Goal: Information Seeking & Learning: Check status

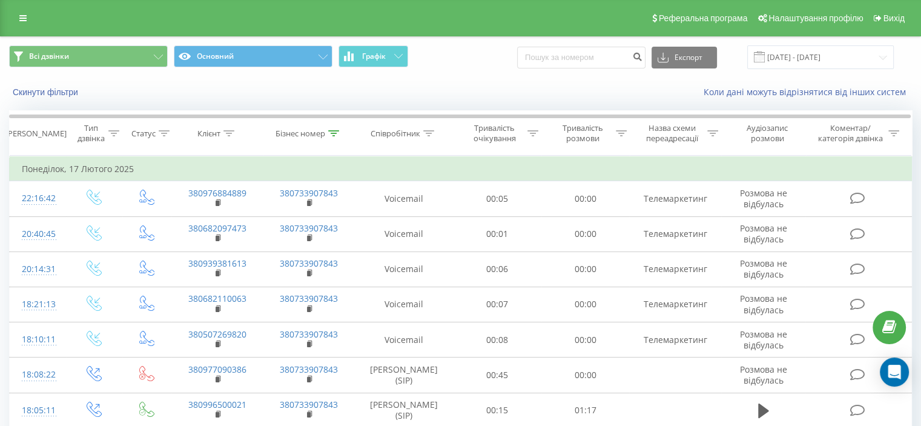
click at [36, 21] on div "Реферальна програма Налаштування профілю Вихід" at bounding box center [460, 18] width 921 height 36
click at [28, 16] on link at bounding box center [23, 18] width 22 height 17
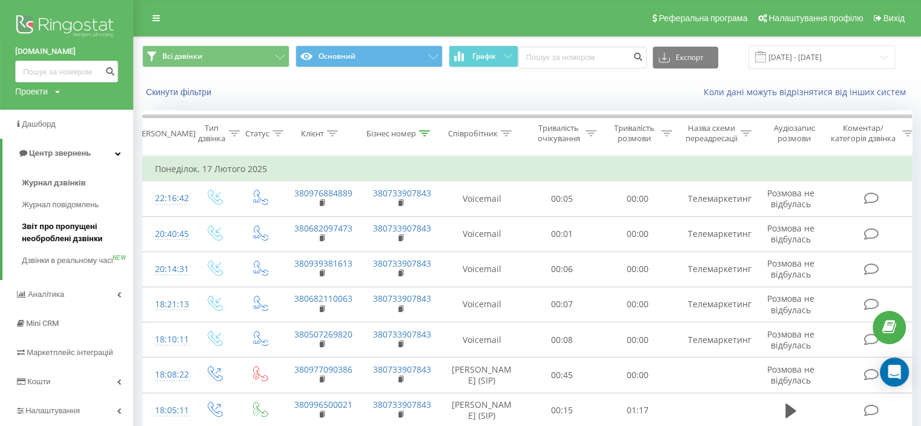
click at [51, 230] on span "Звіт про пропущені необроблені дзвінки" at bounding box center [74, 233] width 105 height 24
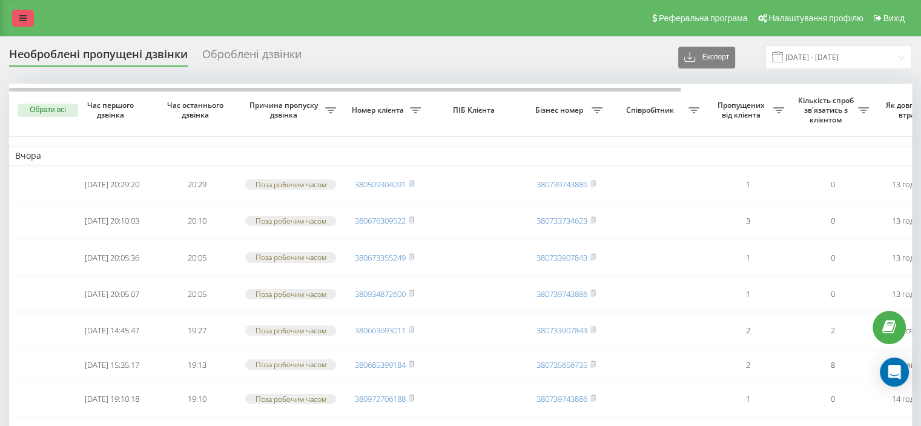
click at [19, 16] on icon at bounding box center [22, 18] width 7 height 8
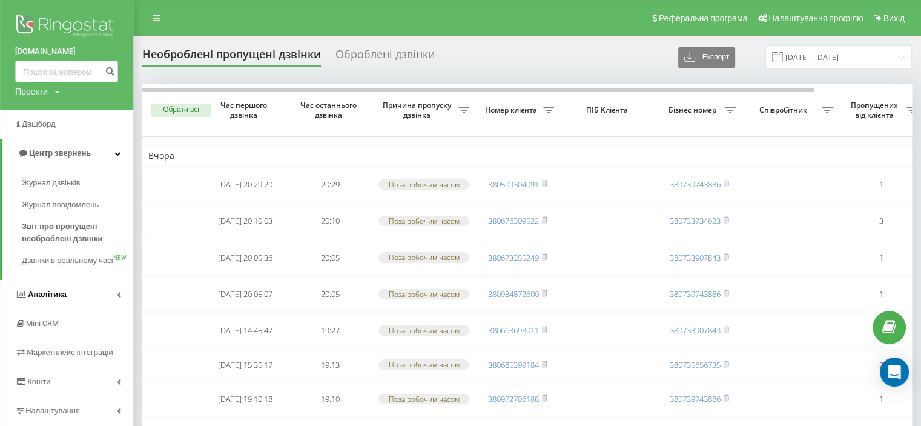
click at [51, 299] on span "Аналiтика" at bounding box center [47, 294] width 39 height 9
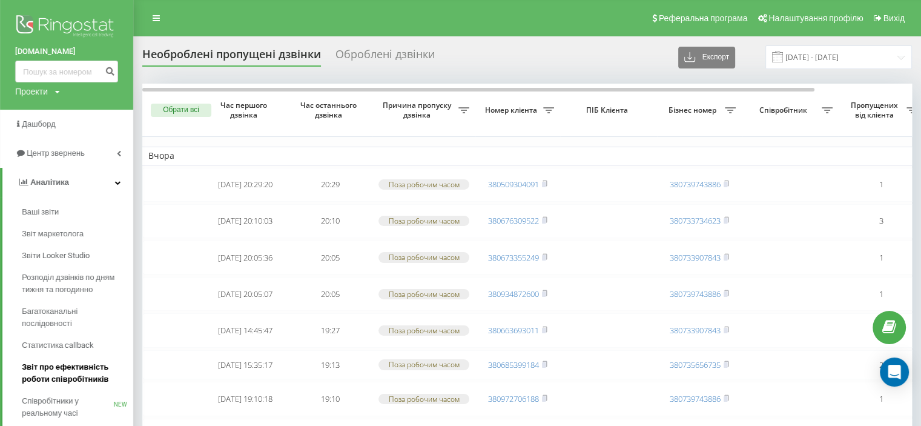
click at [53, 370] on span "Звіт про ефективність роботи співробітників" at bounding box center [74, 373] width 105 height 24
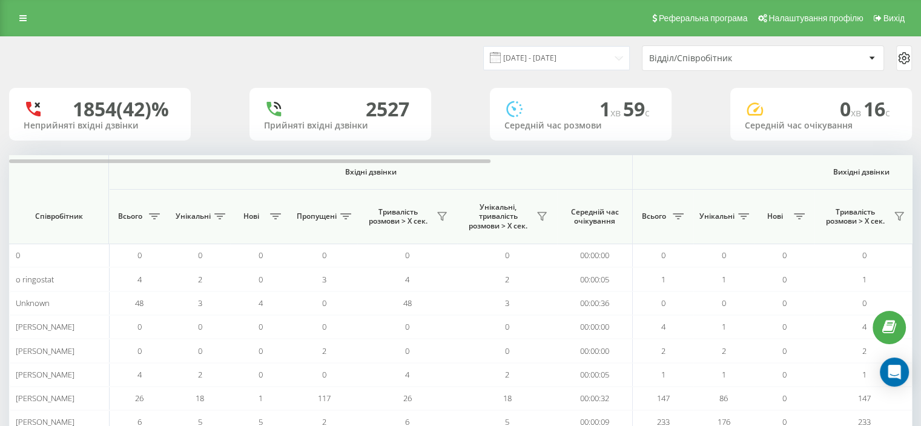
click at [706, 58] on div "Відділ/Співробітник" at bounding box center [721, 58] width 145 height 10
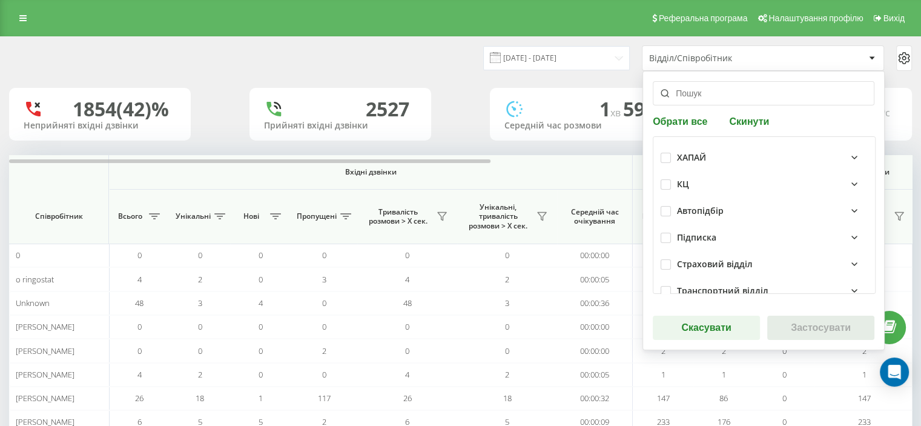
click at [729, 92] on input "text" at bounding box center [764, 93] width 222 height 24
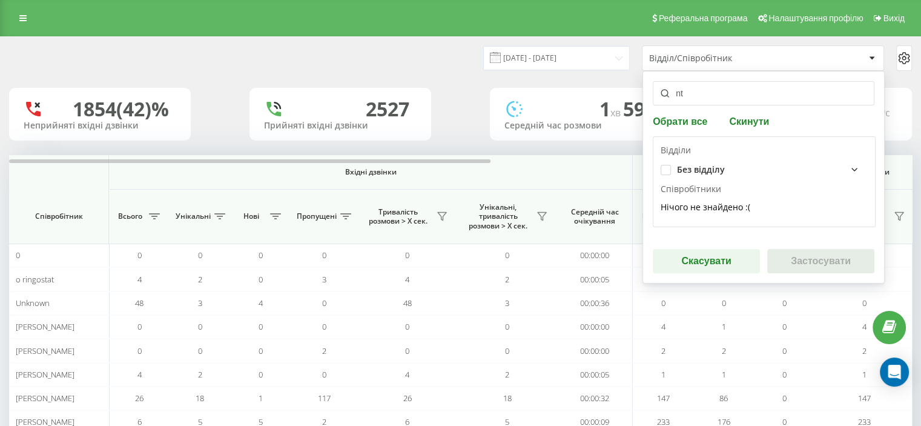
type input "n"
type input "тел"
click at [662, 165] on label at bounding box center [666, 165] width 10 height 0
checkbox input "true"
click at [809, 266] on button "Застосувати" at bounding box center [821, 261] width 107 height 24
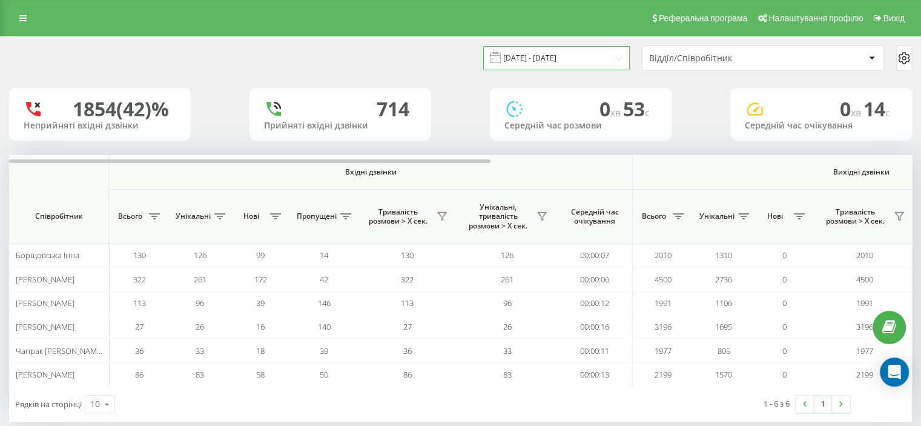
click at [576, 58] on input "20.07.2025 - 20.08.2025" at bounding box center [556, 58] width 147 height 24
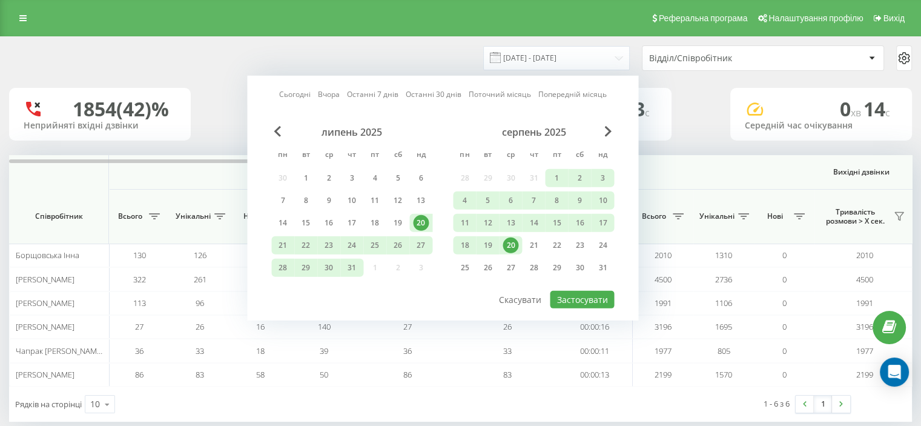
click at [513, 239] on div "20" at bounding box center [511, 245] width 16 height 16
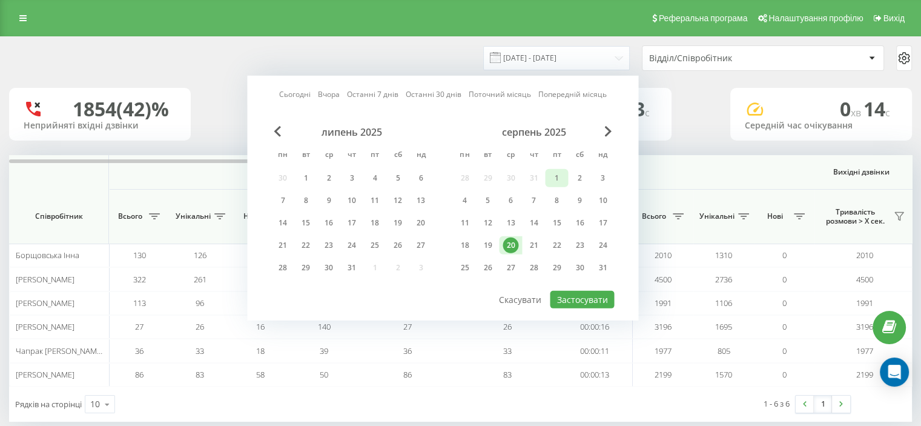
click at [559, 173] on div "1" at bounding box center [557, 178] width 16 height 16
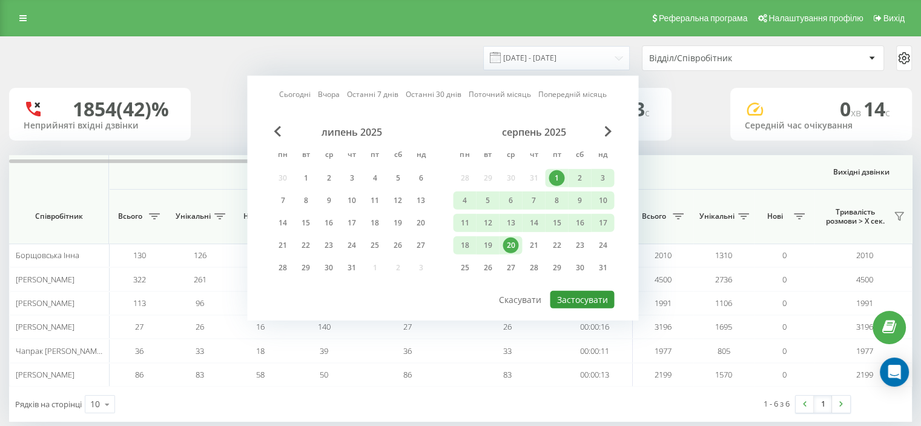
click at [584, 294] on button "Застосувати" at bounding box center [582, 300] width 64 height 18
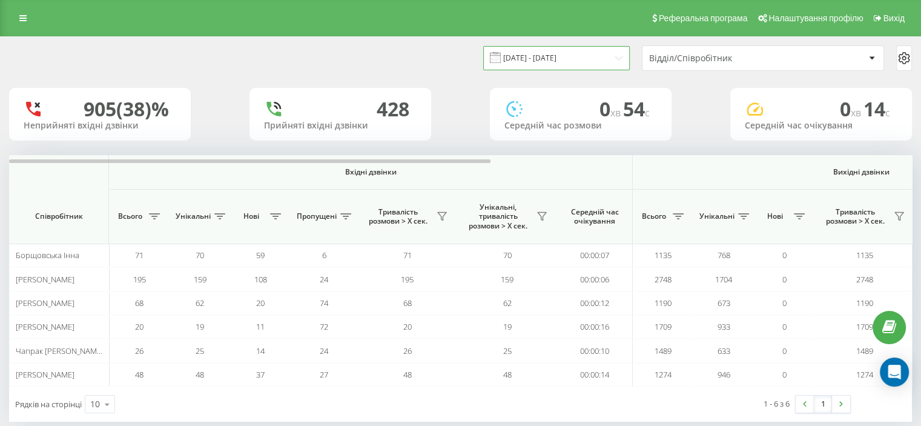
click at [587, 55] on input "01.08.2025 - 20.08.2025" at bounding box center [556, 58] width 147 height 24
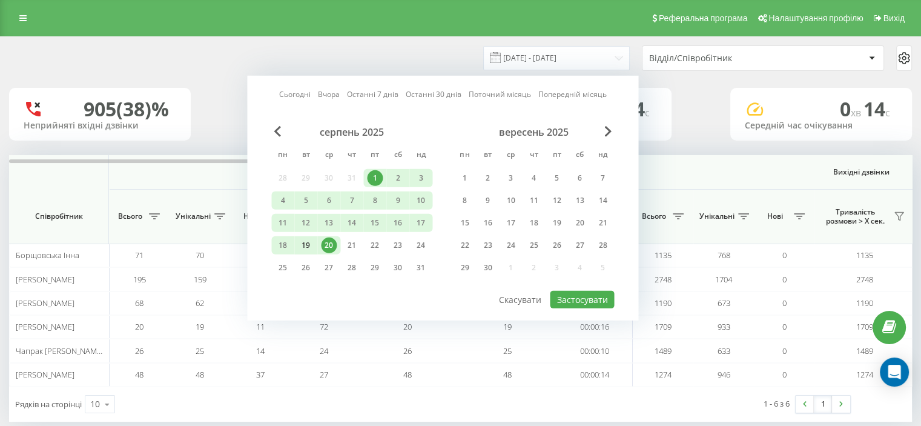
click at [308, 241] on div "19" at bounding box center [306, 245] width 16 height 16
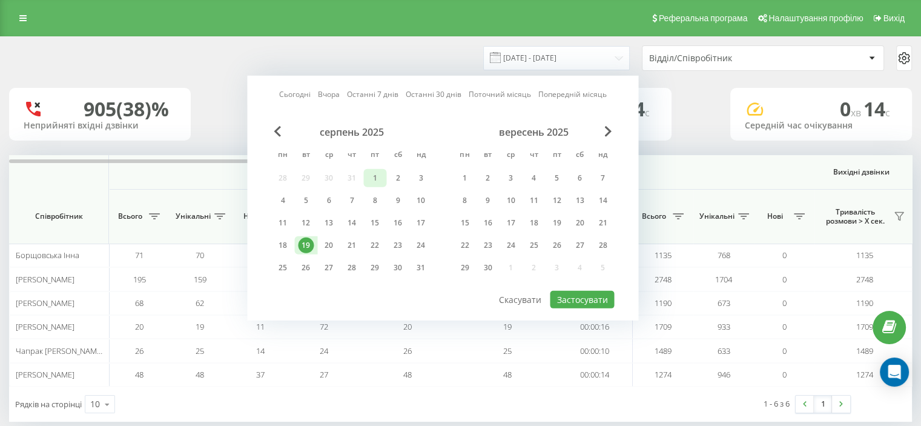
click at [368, 174] on div "1" at bounding box center [375, 178] width 16 height 16
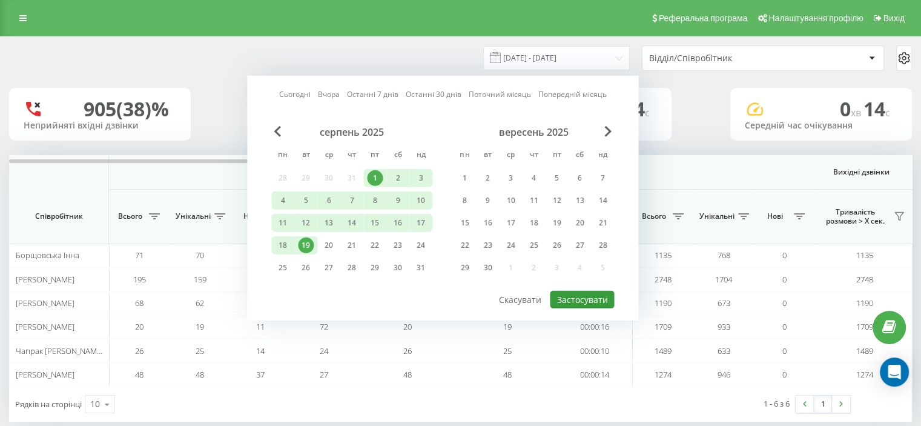
click at [578, 291] on button "Застосувати" at bounding box center [582, 300] width 64 height 18
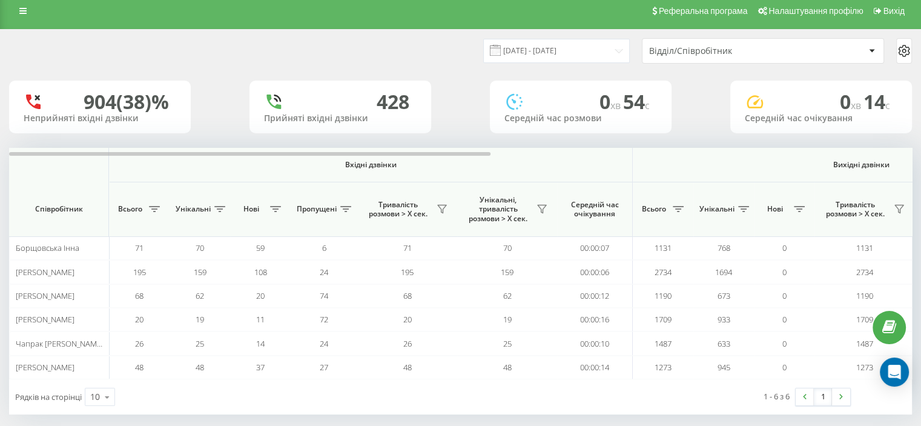
scroll to position [18, 0]
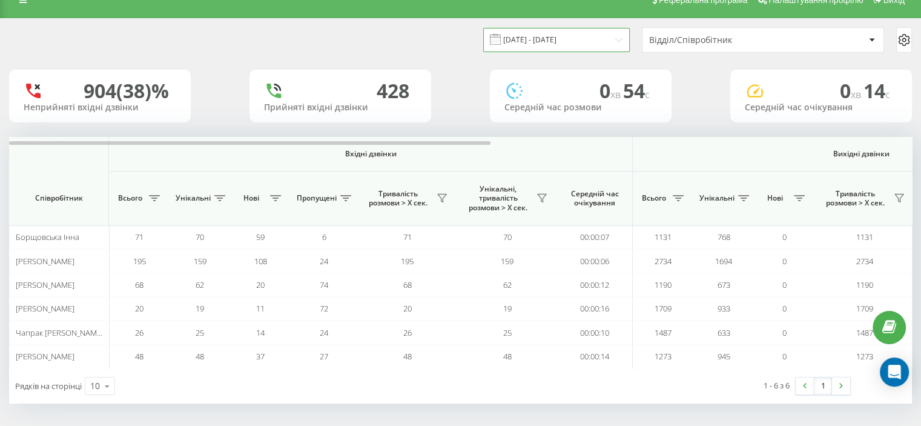
click at [571, 36] on input "01.08.2025 - 19.08.2025" at bounding box center [556, 40] width 147 height 24
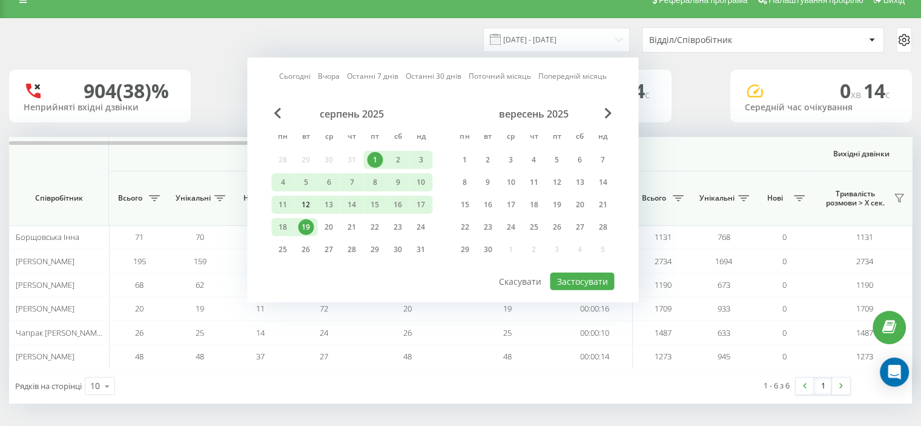
click at [310, 203] on div "12" at bounding box center [306, 205] width 16 height 16
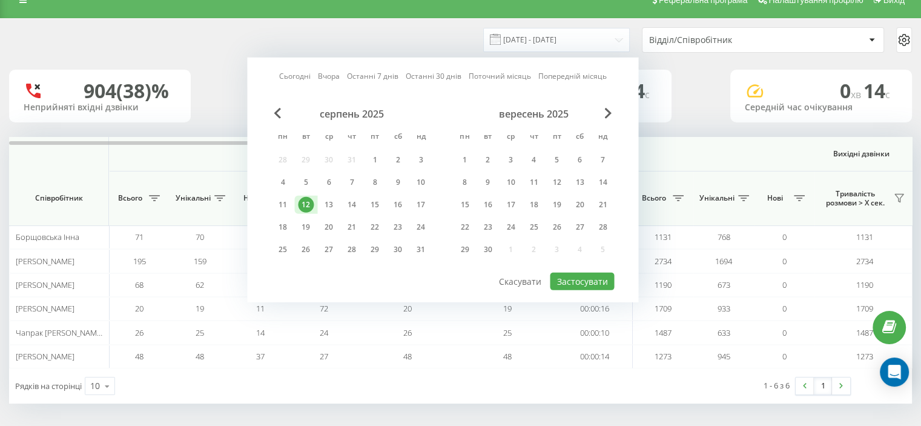
click at [310, 203] on div "12" at bounding box center [306, 205] width 16 height 16
click at [565, 276] on button "Застосувати" at bounding box center [582, 282] width 64 height 18
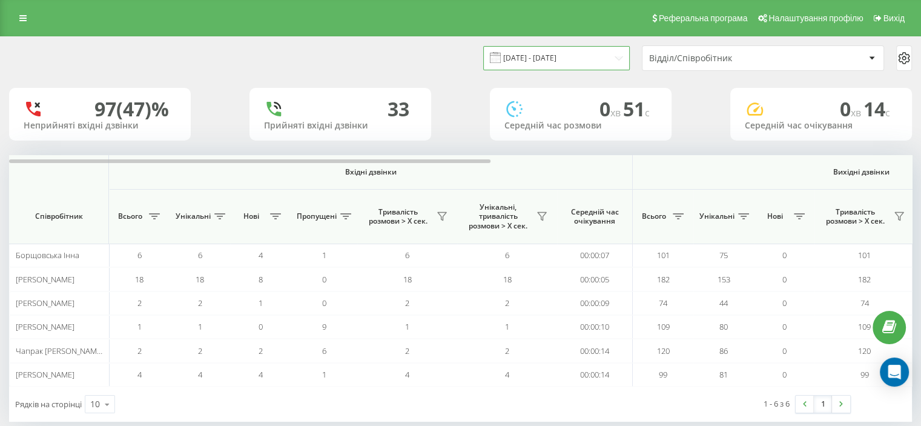
click at [572, 68] on input "12.08.2025 - 12.08.2025" at bounding box center [556, 58] width 147 height 24
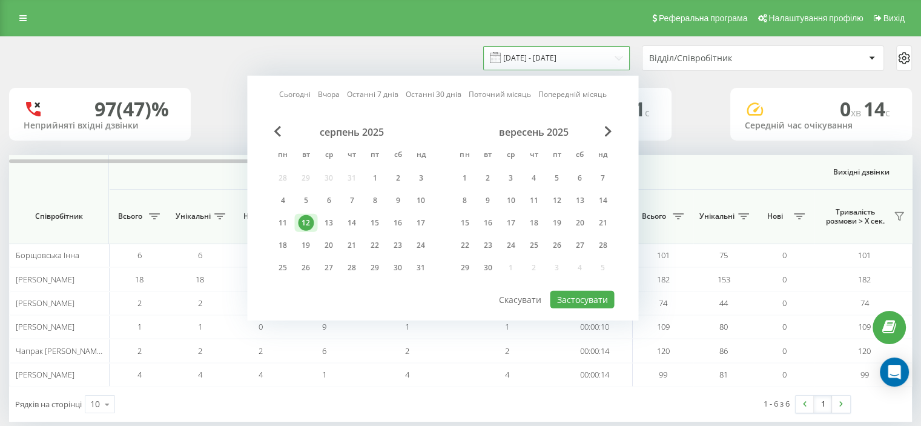
click at [579, 55] on input "12.08.2025 - 12.08.2025" at bounding box center [556, 58] width 147 height 24
click at [577, 56] on input "12.08.2025 - 12.08.2025" at bounding box center [556, 58] width 147 height 24
click at [323, 224] on div "13" at bounding box center [329, 223] width 16 height 16
click at [574, 303] on button "Застосувати" at bounding box center [582, 300] width 64 height 18
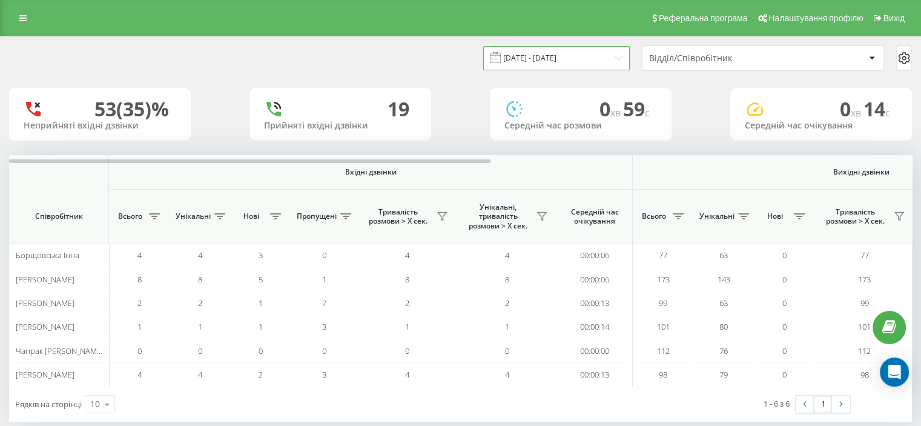
click at [562, 48] on input "13.08.2025 - 13.08.2025" at bounding box center [556, 58] width 147 height 24
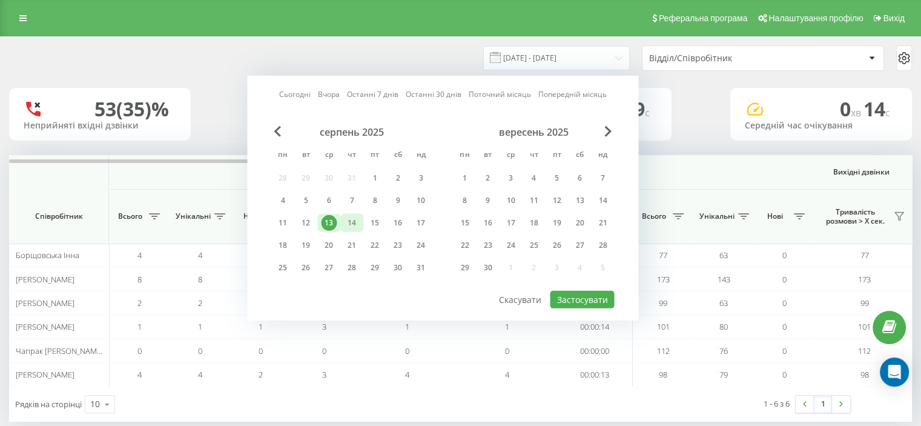
click at [343, 222] on div "14" at bounding box center [351, 223] width 23 height 18
click at [574, 294] on button "Застосувати" at bounding box center [582, 300] width 64 height 18
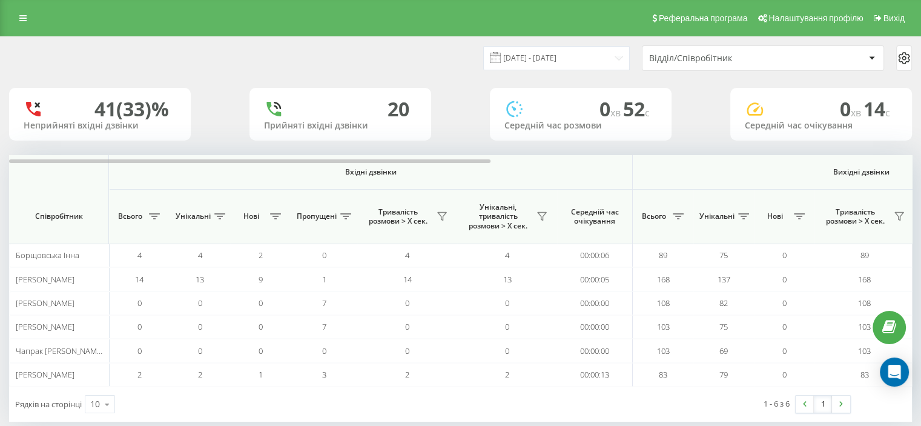
click at [572, 43] on div "14.08.2025 - 14.08.2025 Відділ/Співробітник" at bounding box center [461, 58] width 920 height 42
click at [561, 53] on input "14.08.2025 - 14.08.2025" at bounding box center [556, 58] width 147 height 24
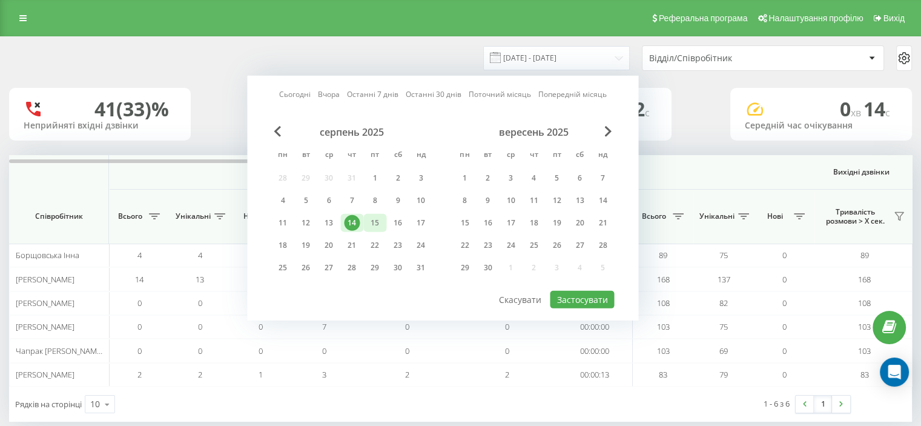
click at [380, 217] on div "15" at bounding box center [375, 223] width 16 height 16
click at [594, 293] on button "Застосувати" at bounding box center [582, 300] width 64 height 18
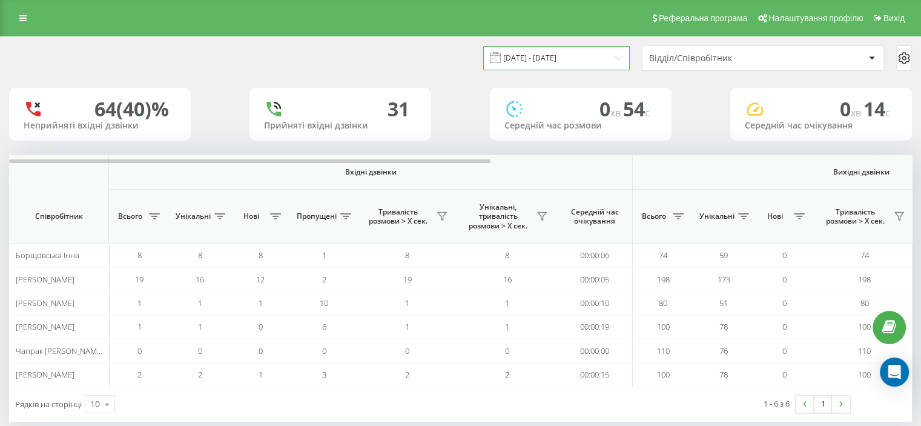
click at [580, 61] on input "15.08.2025 - 15.08.2025" at bounding box center [556, 58] width 147 height 24
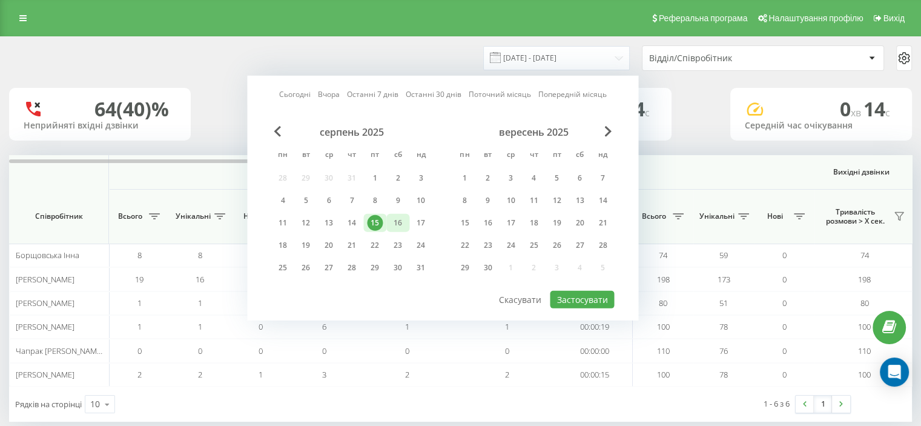
click at [400, 220] on div "16" at bounding box center [398, 223] width 16 height 16
click at [571, 296] on button "Застосувати" at bounding box center [582, 300] width 64 height 18
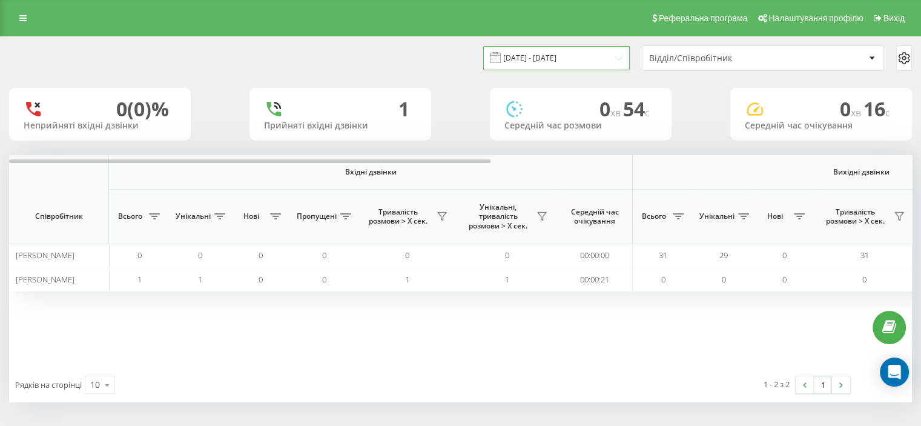
click at [585, 47] on input "16.08.2025 - 16.08.2025" at bounding box center [556, 58] width 147 height 24
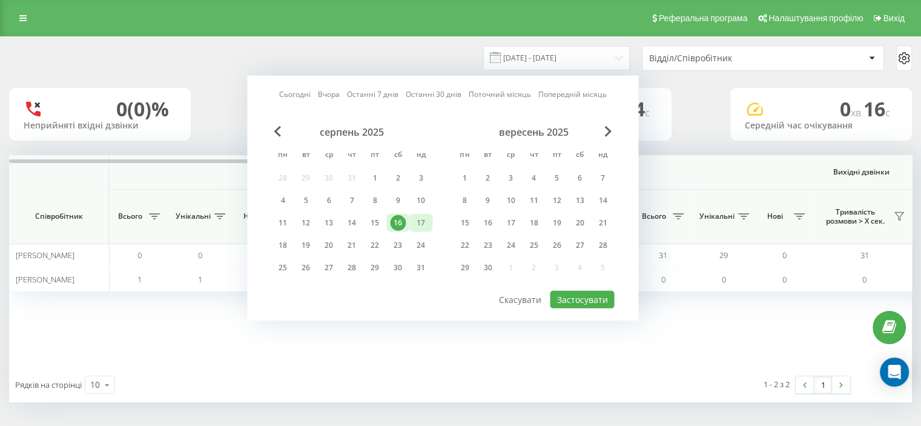
click at [422, 216] on div "17" at bounding box center [421, 223] width 16 height 16
click at [557, 291] on button "Застосувати" at bounding box center [582, 300] width 64 height 18
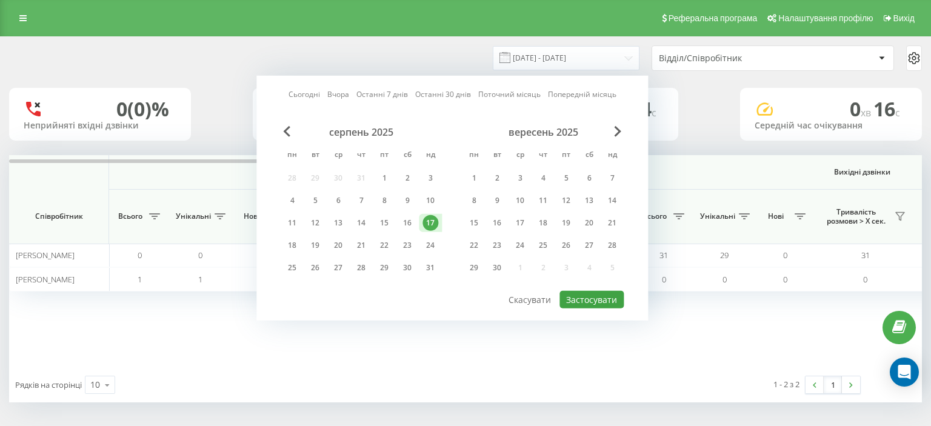
click at [0, 0] on div at bounding box center [0, 0] width 0 height 0
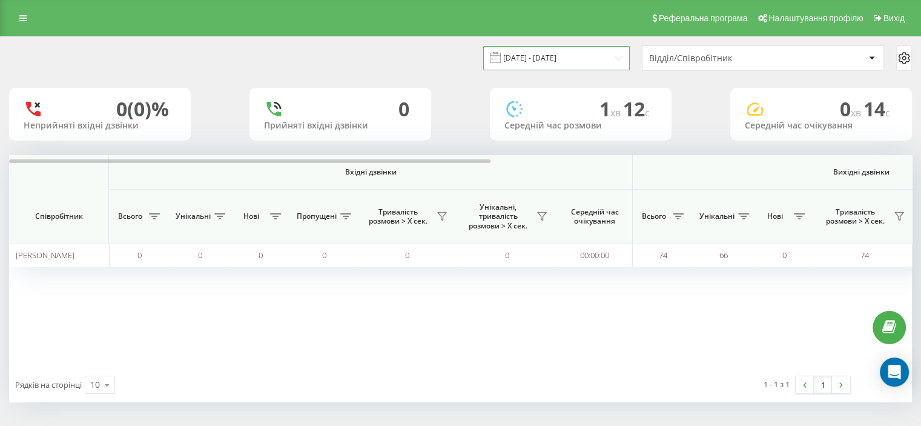
click at [586, 59] on input "17.08.2025 - 17.08.2025" at bounding box center [556, 58] width 147 height 24
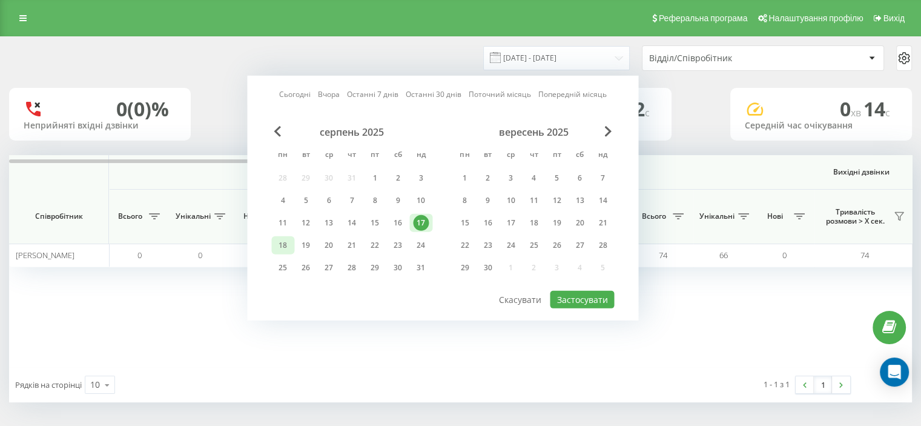
click at [288, 242] on div "18" at bounding box center [283, 245] width 16 height 16
click at [608, 291] on button "Застосувати" at bounding box center [582, 300] width 64 height 18
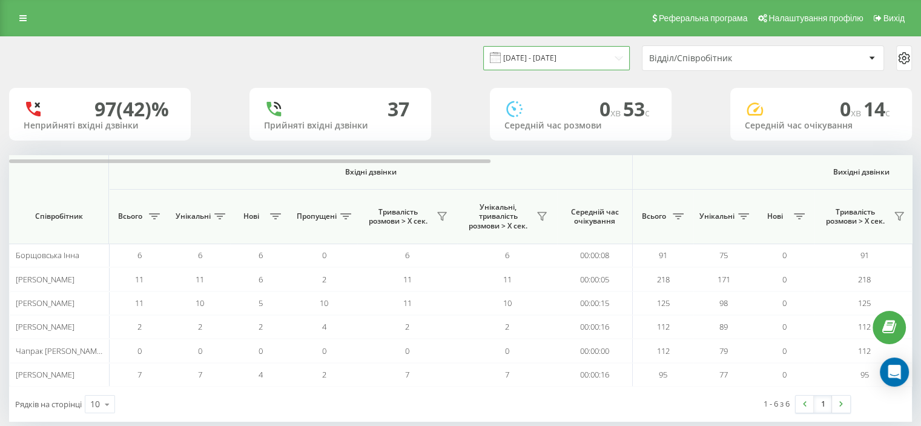
click at [572, 58] on input "18.08.2025 - 18.08.2025" at bounding box center [556, 58] width 147 height 24
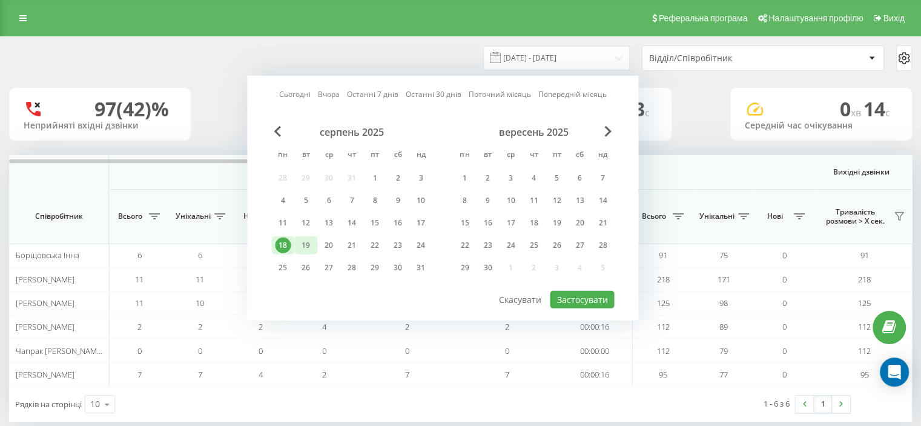
click at [302, 238] on div "19" at bounding box center [306, 245] width 16 height 16
click at [579, 297] on button "Застосувати" at bounding box center [582, 300] width 64 height 18
type input "19.08.2025 - 19.08.2025"
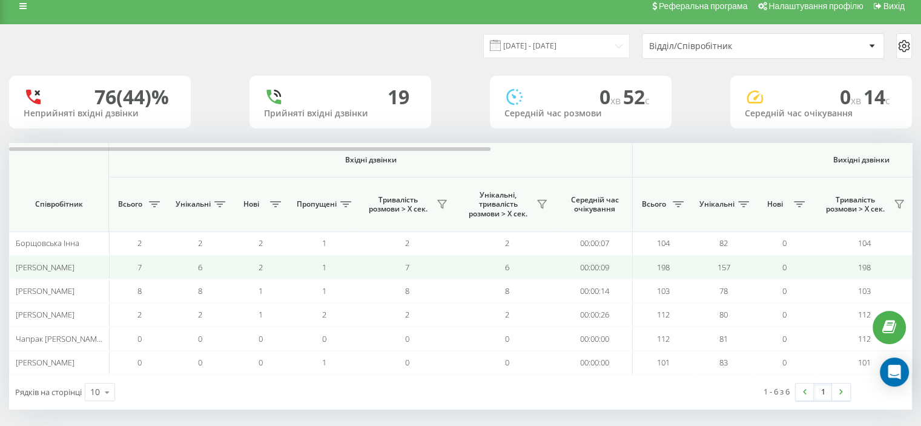
scroll to position [18, 0]
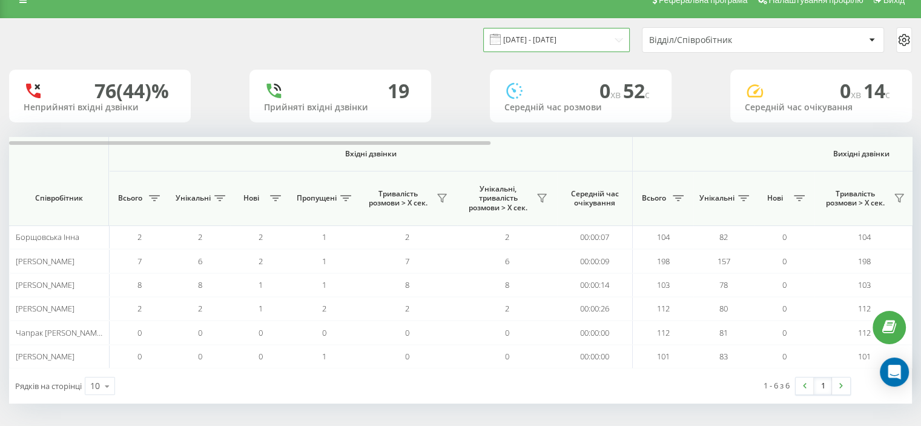
click at [579, 30] on input "19.08.2025 - 19.08.2025" at bounding box center [556, 40] width 147 height 24
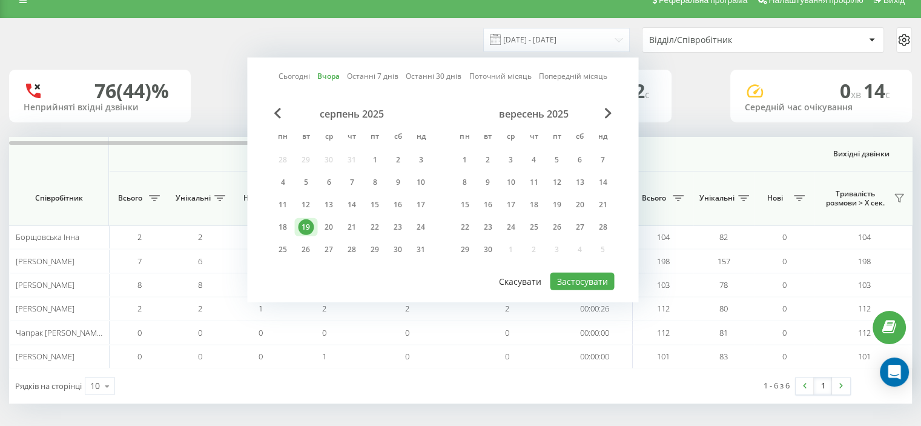
click at [518, 279] on button "Скасувати" at bounding box center [521, 282] width 56 height 18
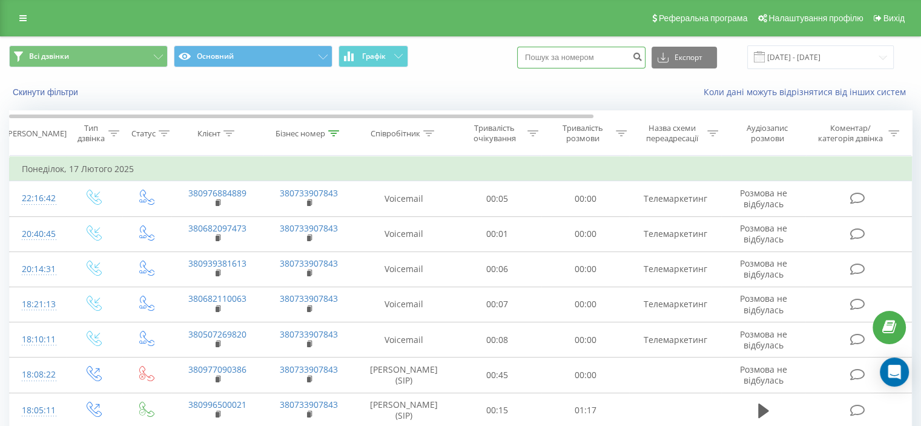
click at [567, 61] on input at bounding box center [581, 58] width 128 height 22
paste input "0951136052"
type input "0951136052"
click at [643, 53] on icon "submit" at bounding box center [637, 54] width 10 height 7
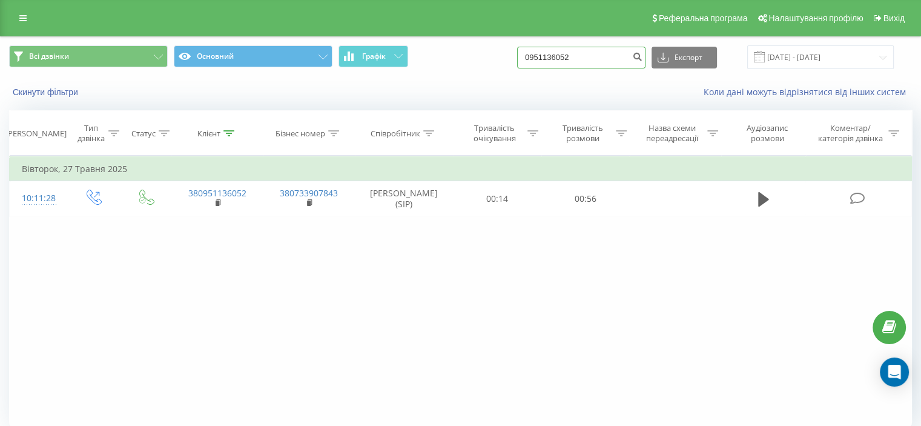
click at [612, 58] on input "0951136052" at bounding box center [581, 58] width 128 height 22
paste input "76504194"
type input "0976504194"
click at [643, 55] on icon "submit" at bounding box center [637, 54] width 10 height 7
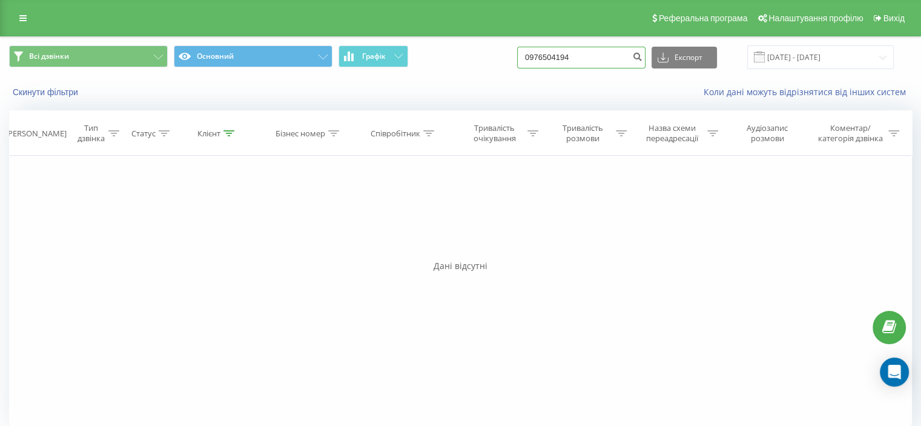
click at [603, 57] on input "0976504194" at bounding box center [581, 58] width 128 height 22
paste input "2172280"
type input "0972172280"
click at [642, 56] on button "submit" at bounding box center [637, 58] width 16 height 22
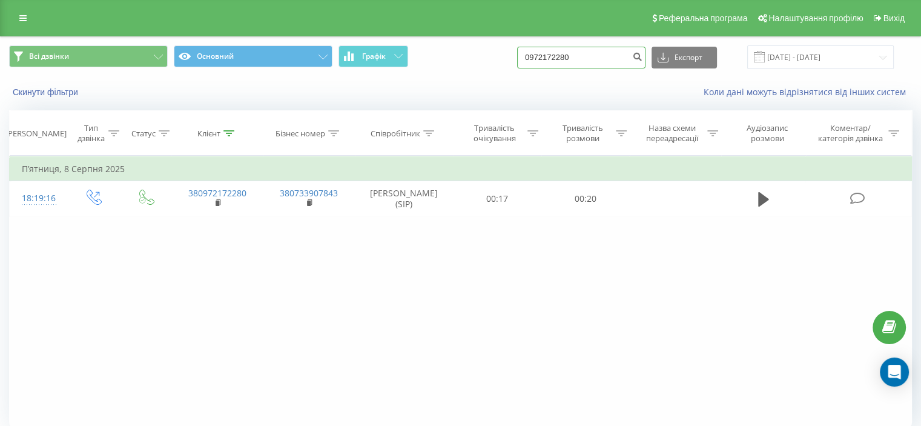
click at [603, 55] on input "0972172280" at bounding box center [581, 58] width 128 height 22
paste input "637113283"
type input "0637113283"
click at [643, 56] on icon "submit" at bounding box center [637, 54] width 10 height 7
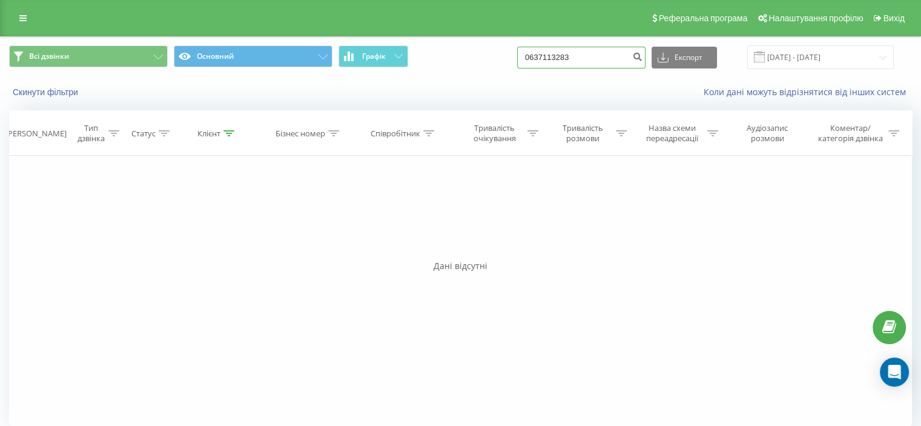
click at [623, 60] on input "0637113283" at bounding box center [581, 58] width 128 height 22
paste input "990887340"
type input "0990887340"
click at [643, 53] on icon "submit" at bounding box center [637, 54] width 10 height 7
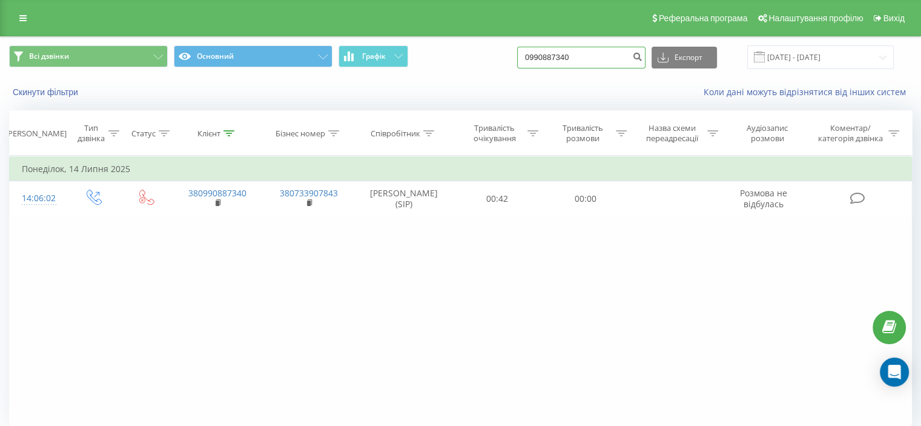
click at [610, 59] on input "0990887340" at bounding box center [581, 58] width 128 height 22
paste input "662654055"
type input "0662654055"
click at [643, 56] on icon "submit" at bounding box center [637, 54] width 10 height 7
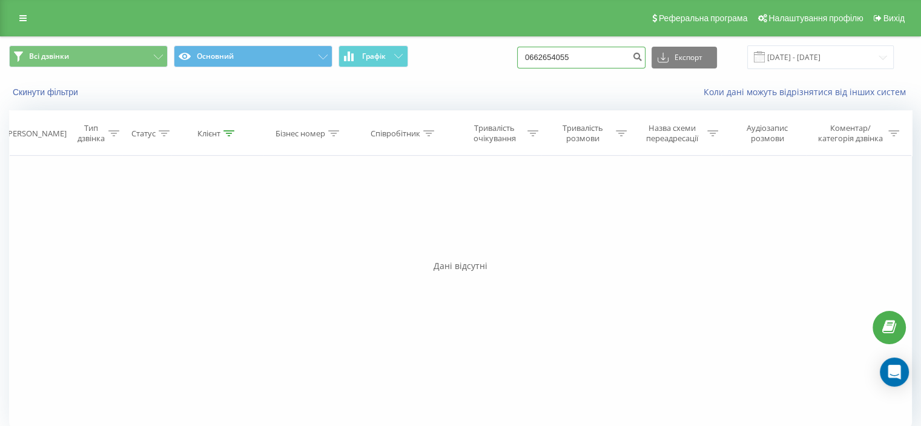
click at [614, 58] on input "0662654055" at bounding box center [581, 58] width 128 height 22
paste input "73608833"
type input "0673608833"
click at [612, 60] on input "0673608833" at bounding box center [581, 58] width 128 height 22
paste input "503267251"
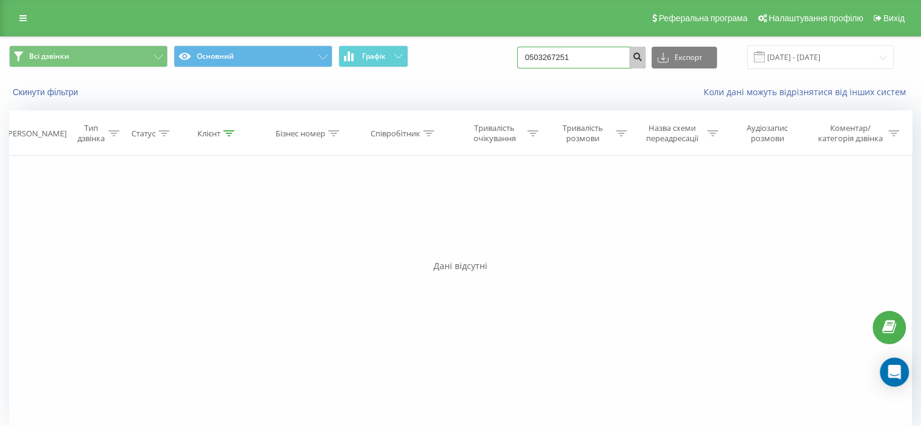
type input "0503267251"
click at [646, 57] on button "submit" at bounding box center [637, 58] width 16 height 22
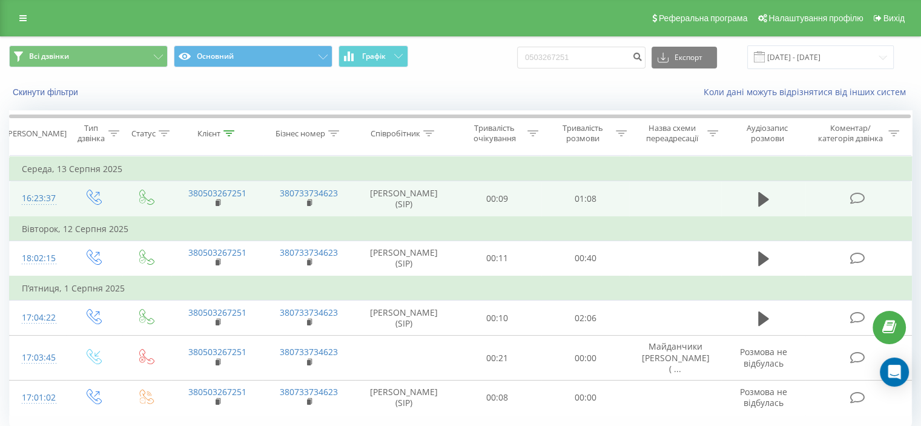
scroll to position [47, 0]
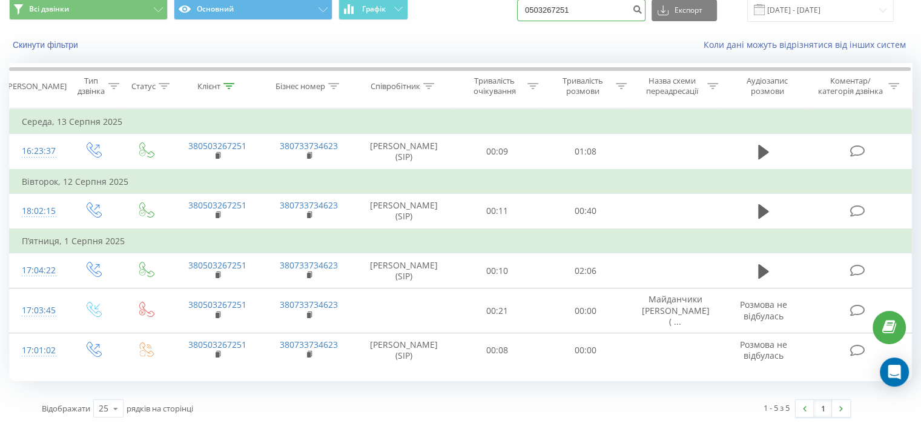
click at [600, 19] on input "0503267251" at bounding box center [581, 10] width 128 height 22
paste input "975170606"
type input "0975170606"
click at [646, 15] on button "submit" at bounding box center [637, 10] width 16 height 22
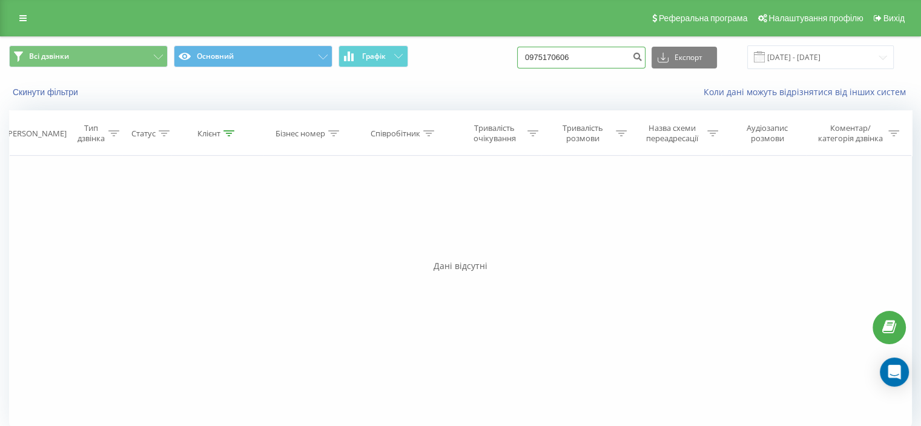
click at [602, 48] on input "0975170606" at bounding box center [581, 58] width 128 height 22
paste input "672207714"
type input "0672207714"
click at [643, 58] on icon "submit" at bounding box center [637, 54] width 10 height 7
click at [596, 61] on input "0672207714" at bounding box center [581, 58] width 128 height 22
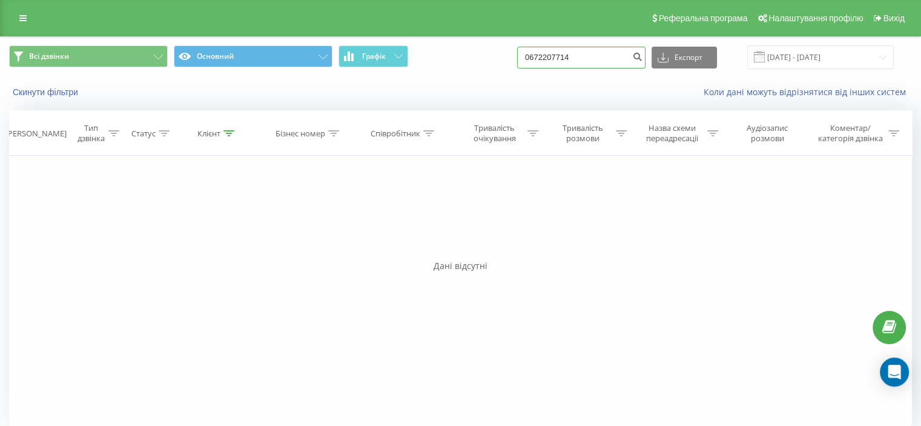
paste input "977887077"
type input "0977887077"
click at [643, 53] on icon "submit" at bounding box center [637, 54] width 10 height 7
click at [599, 55] on input "0977887077" at bounding box center [581, 58] width 128 height 22
paste input "50 470 01 86"
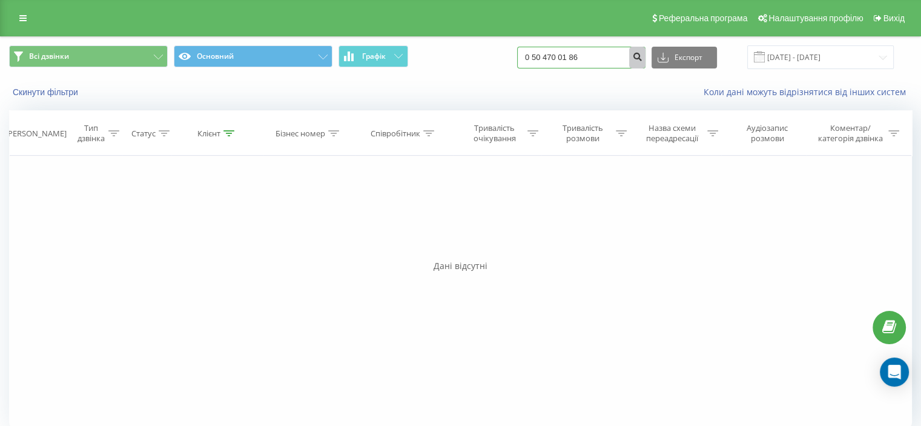
type input "0 50 470 01 86"
click at [642, 49] on button "submit" at bounding box center [637, 58] width 16 height 22
click at [616, 55] on input "0504700186" at bounding box center [581, 58] width 128 height 22
paste input "861036501"
type input "861036501"
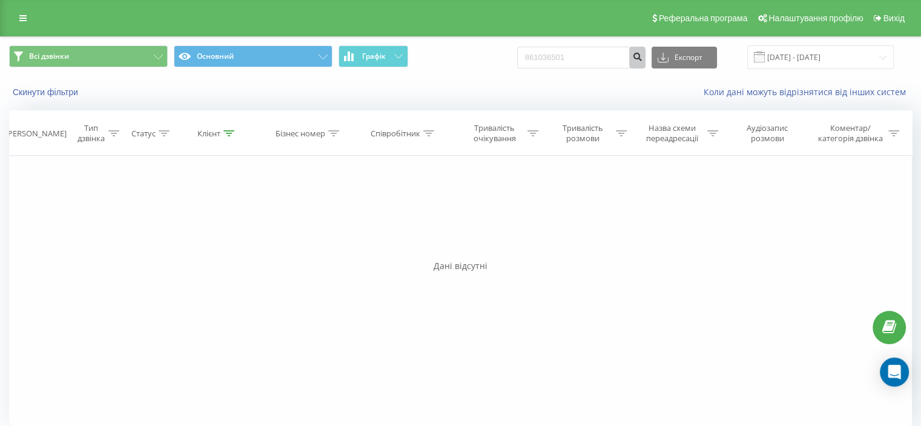
click at [643, 59] on icon "submit" at bounding box center [637, 54] width 10 height 7
click at [600, 51] on input "861036501" at bounding box center [581, 58] width 128 height 22
paste input "095222887"
type input "0952228871"
click at [643, 56] on icon "submit" at bounding box center [637, 54] width 10 height 7
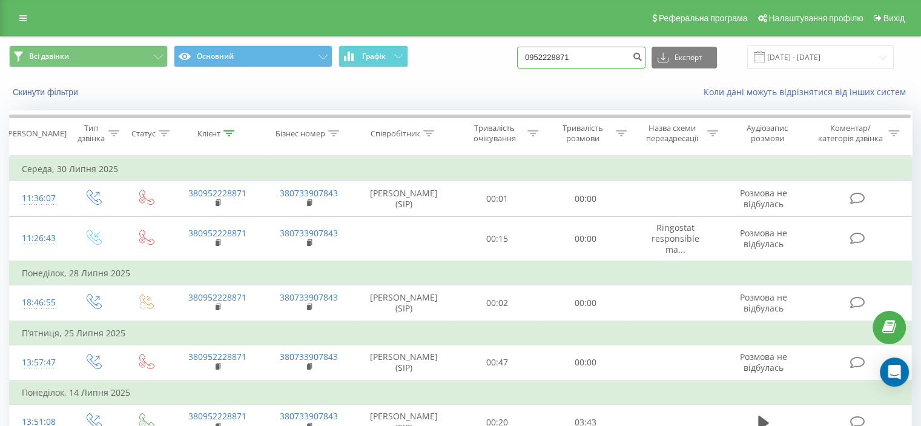
click at [595, 58] on input "0952228871" at bounding box center [581, 58] width 128 height 22
paste input "673774352"
type input "0673774352"
click at [643, 56] on icon "submit" at bounding box center [637, 54] width 10 height 7
